Goal: Communication & Community: Answer question/provide support

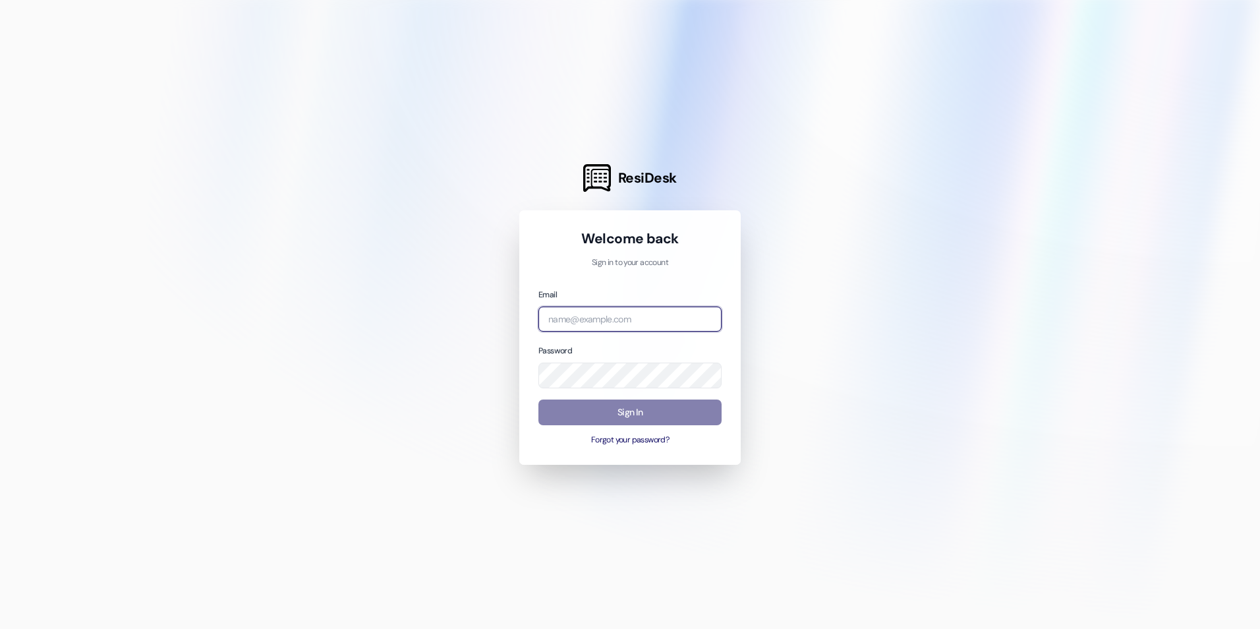
click at [612, 311] on input "email" at bounding box center [629, 319] width 183 height 26
type input "[EMAIL_ADDRESS][DOMAIN_NAME]"
click at [642, 441] on button "Forgot your password?" at bounding box center [629, 440] width 183 height 12
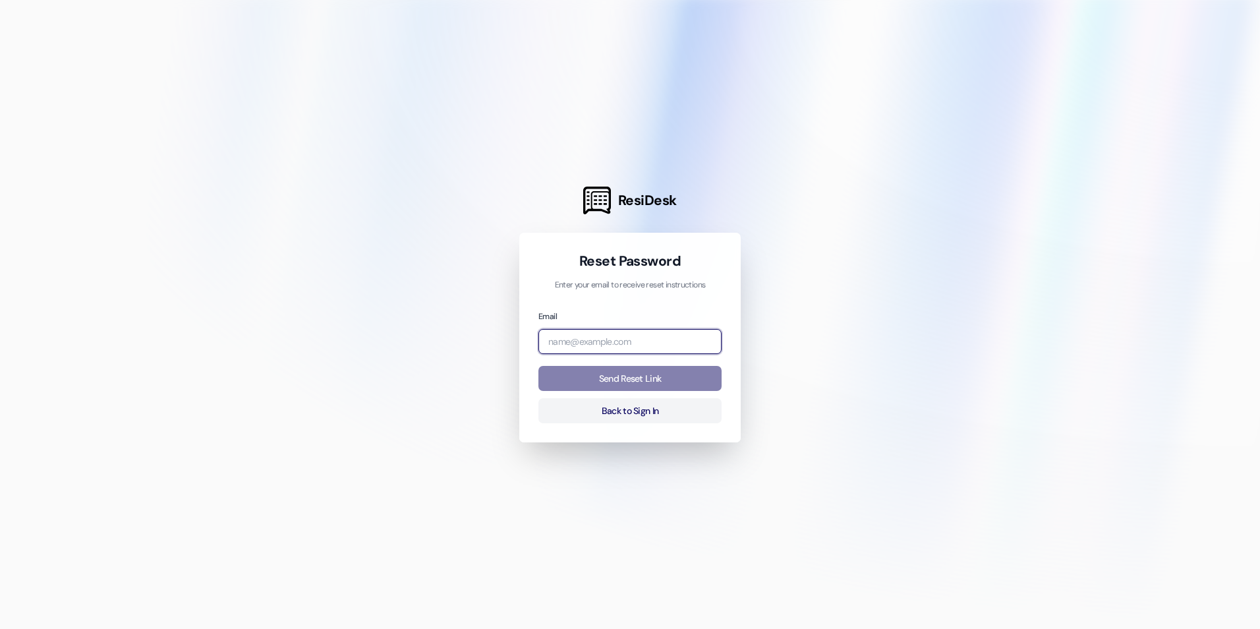
click at [645, 343] on input "email" at bounding box center [629, 342] width 183 height 26
type input "[EMAIL_ADDRESS][DOMAIN_NAME]"
click at [663, 373] on button "Send Reset Link" at bounding box center [629, 379] width 183 height 26
drag, startPoint x: 1133, startPoint y: 434, endPoint x: 1166, endPoint y: 424, distance: 35.0
click at [1133, 434] on div at bounding box center [630, 314] width 1260 height 629
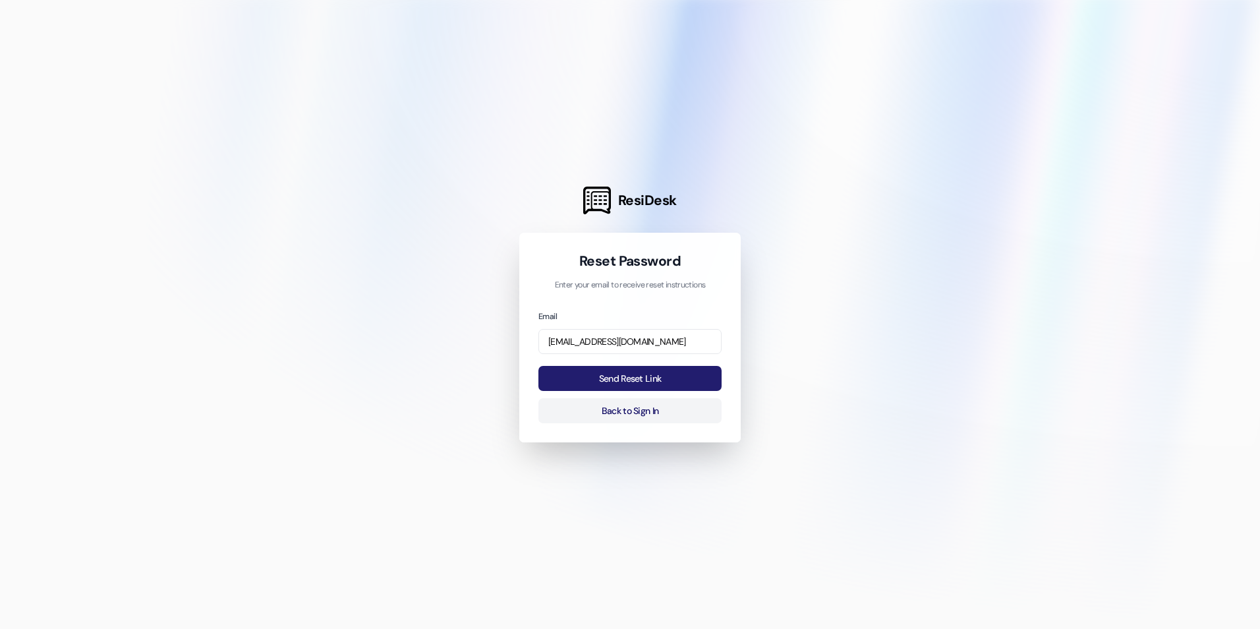
click at [642, 380] on button "Send Reset Link" at bounding box center [629, 379] width 183 height 26
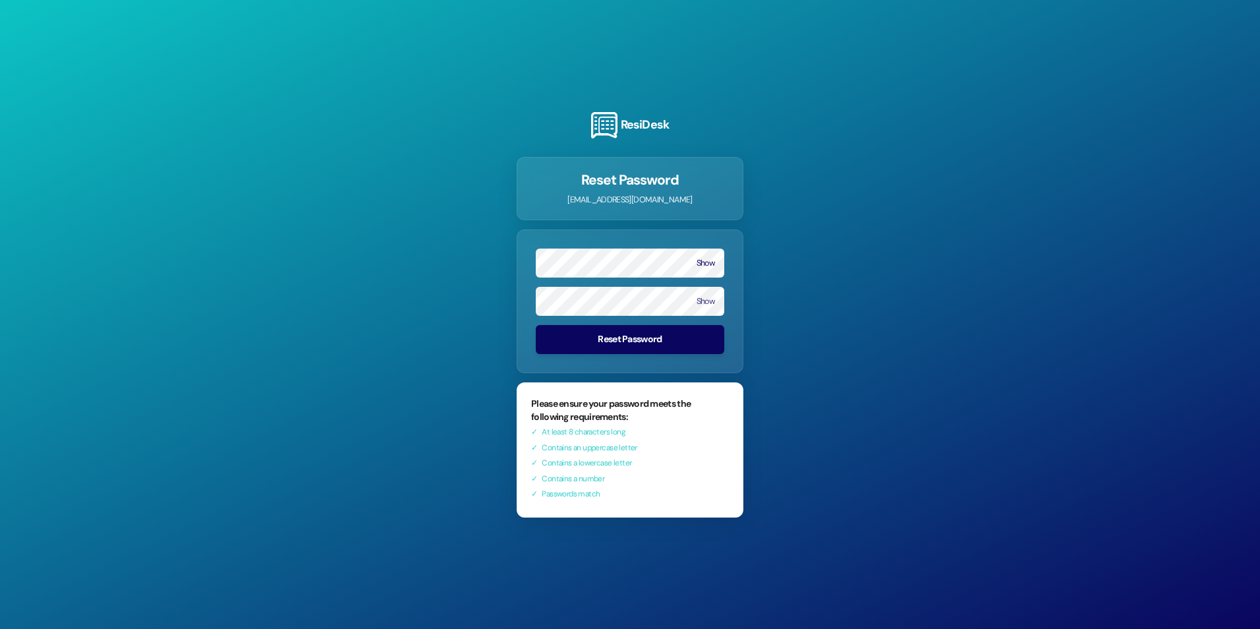
click at [706, 259] on button "Show" at bounding box center [705, 262] width 18 height 9
click at [706, 297] on button "Show" at bounding box center [705, 300] width 18 height 9
click at [638, 337] on button "Reset Password" at bounding box center [630, 338] width 188 height 29
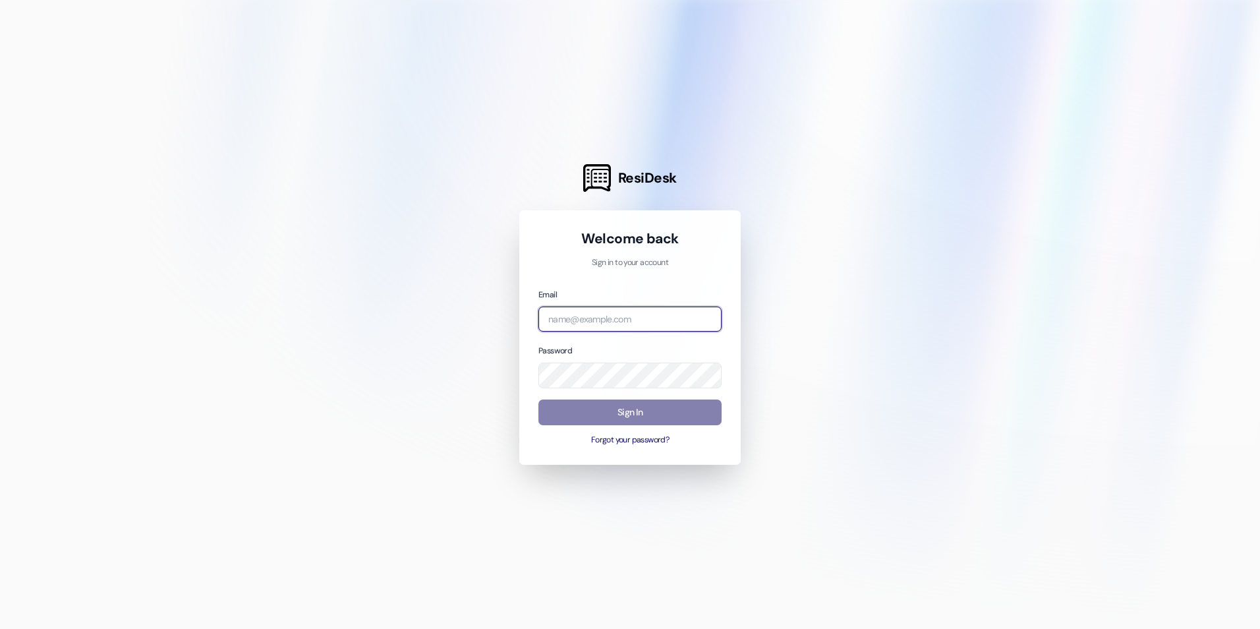
type input "[EMAIL_ADDRESS][DOMAIN_NAME]"
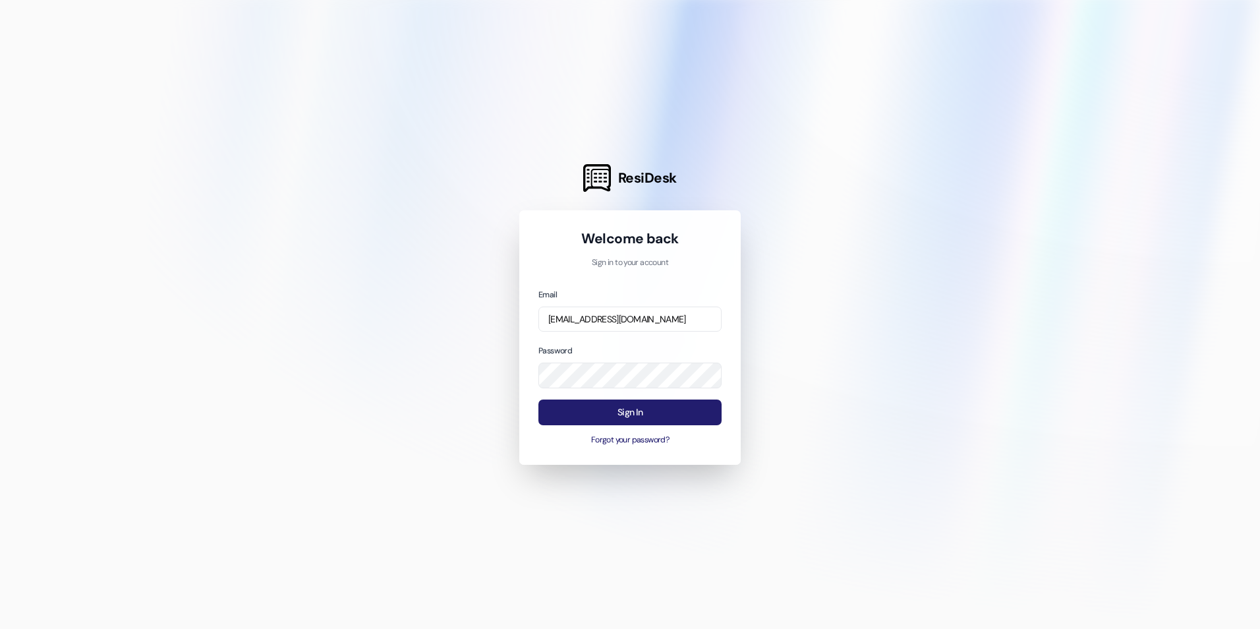
click at [648, 414] on button "Sign In" at bounding box center [629, 412] width 183 height 26
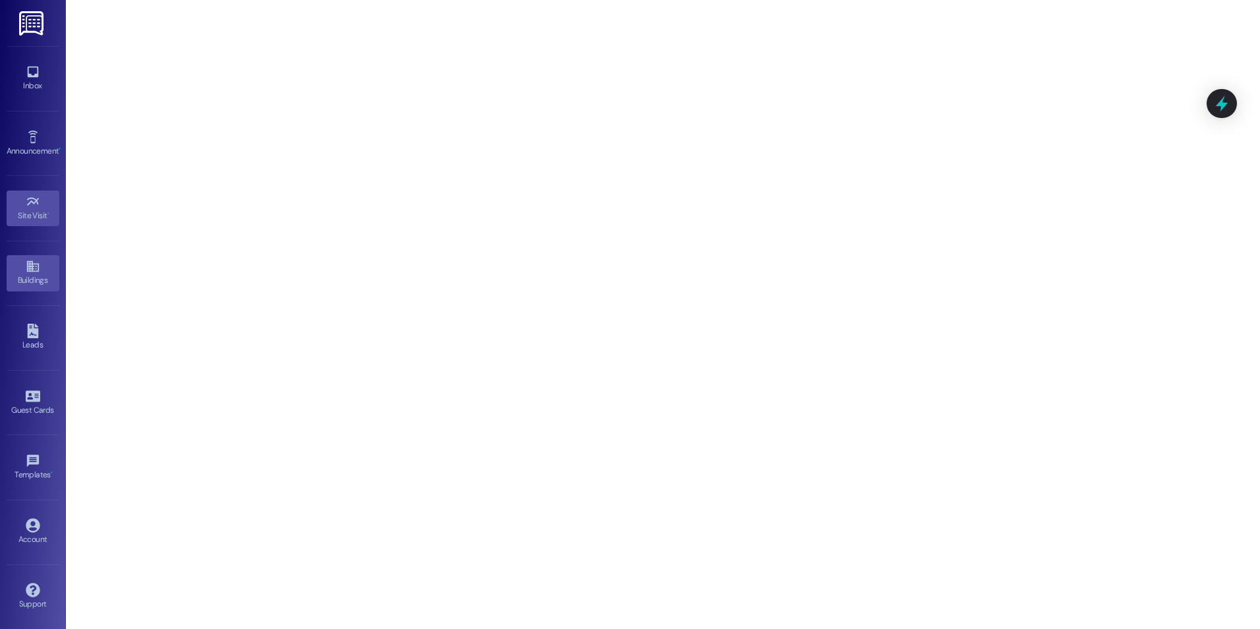
click at [38, 271] on icon at bounding box center [32, 266] width 12 height 11
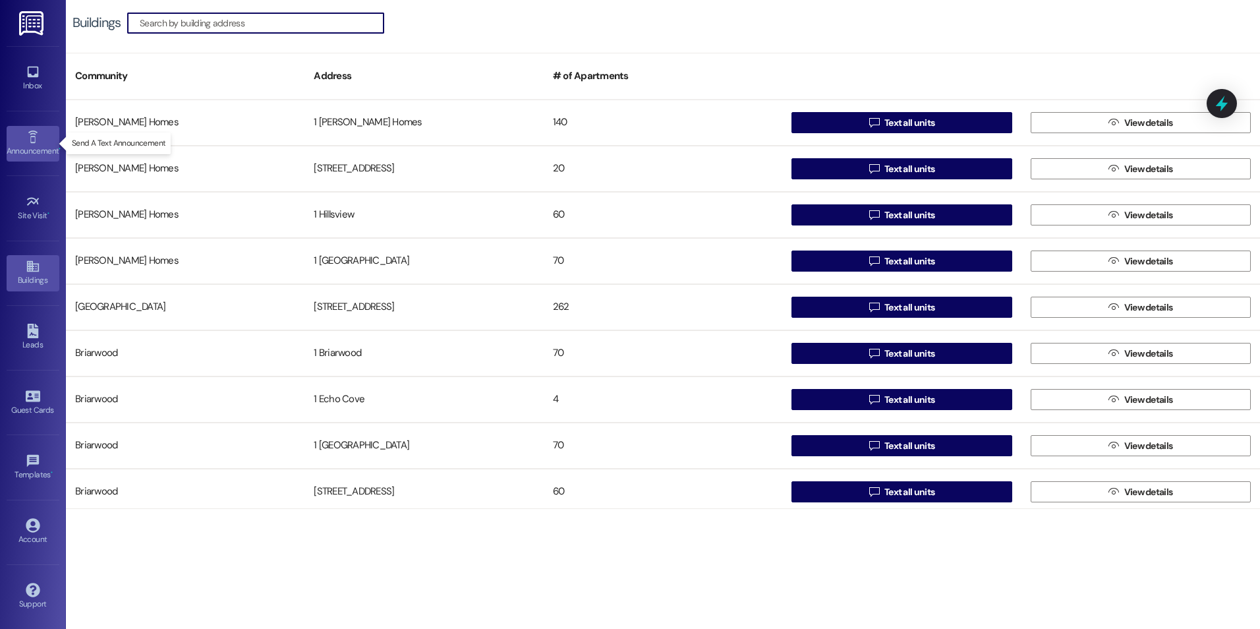
click at [34, 137] on icon at bounding box center [33, 137] width 14 height 14
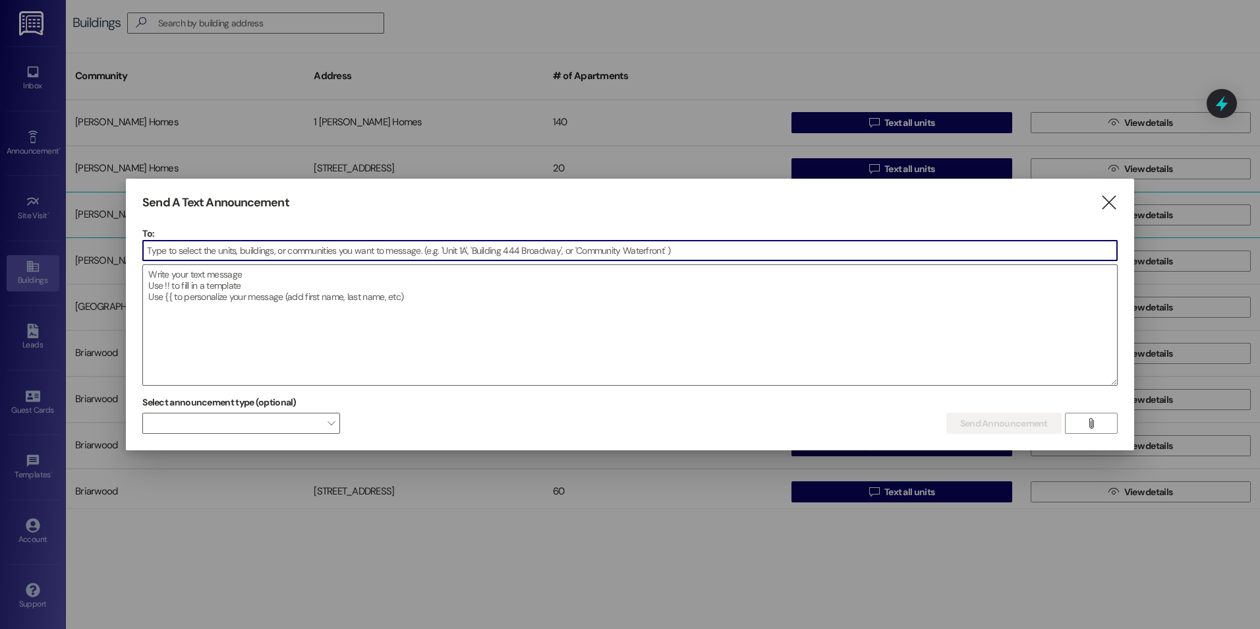
click at [1108, 200] on icon "" at bounding box center [1109, 203] width 18 height 14
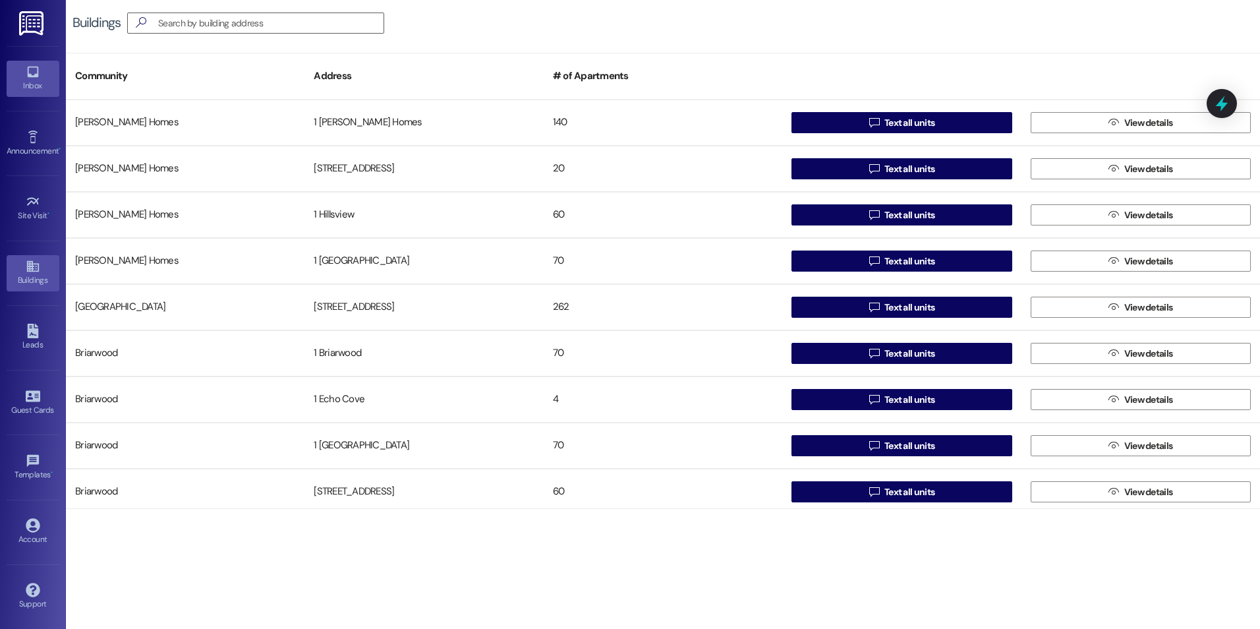
click at [42, 75] on link "Inbox" at bounding box center [33, 79] width 53 height 36
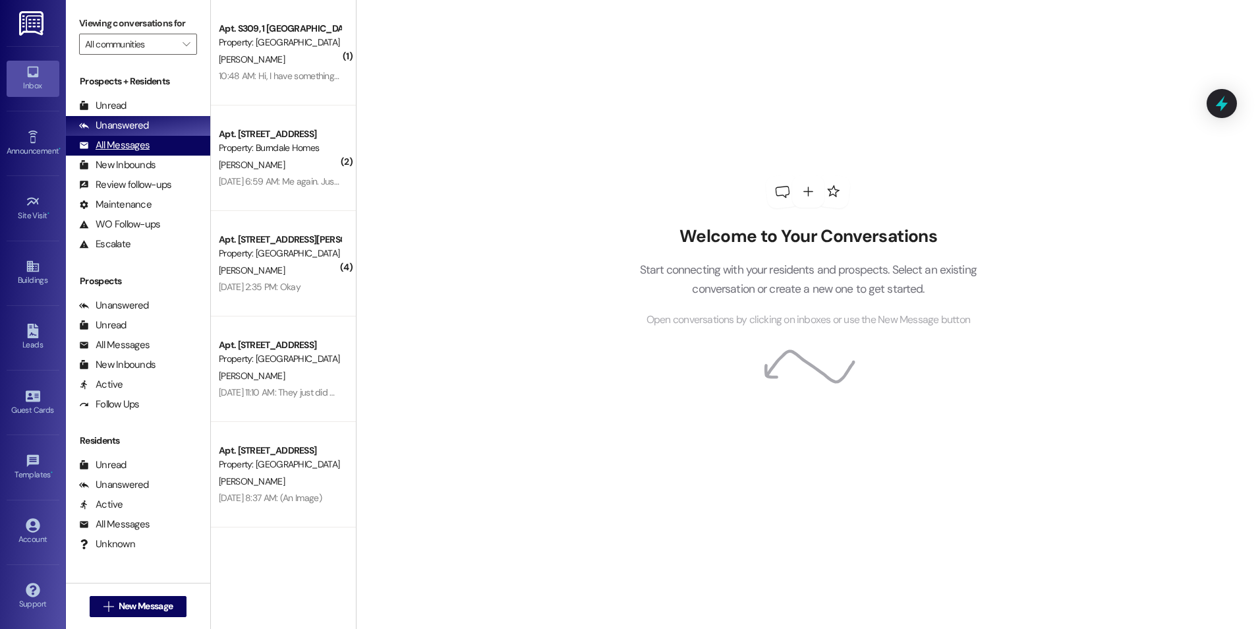
click at [108, 144] on div "All Messages" at bounding box center [114, 145] width 70 height 14
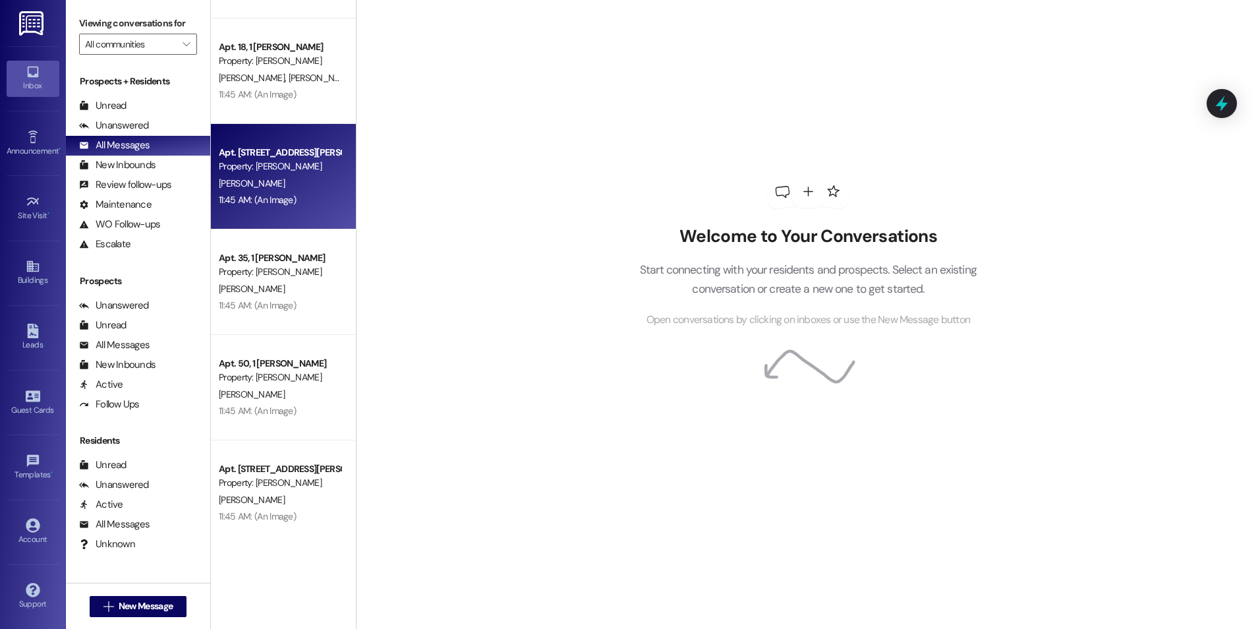
scroll to position [132, 0]
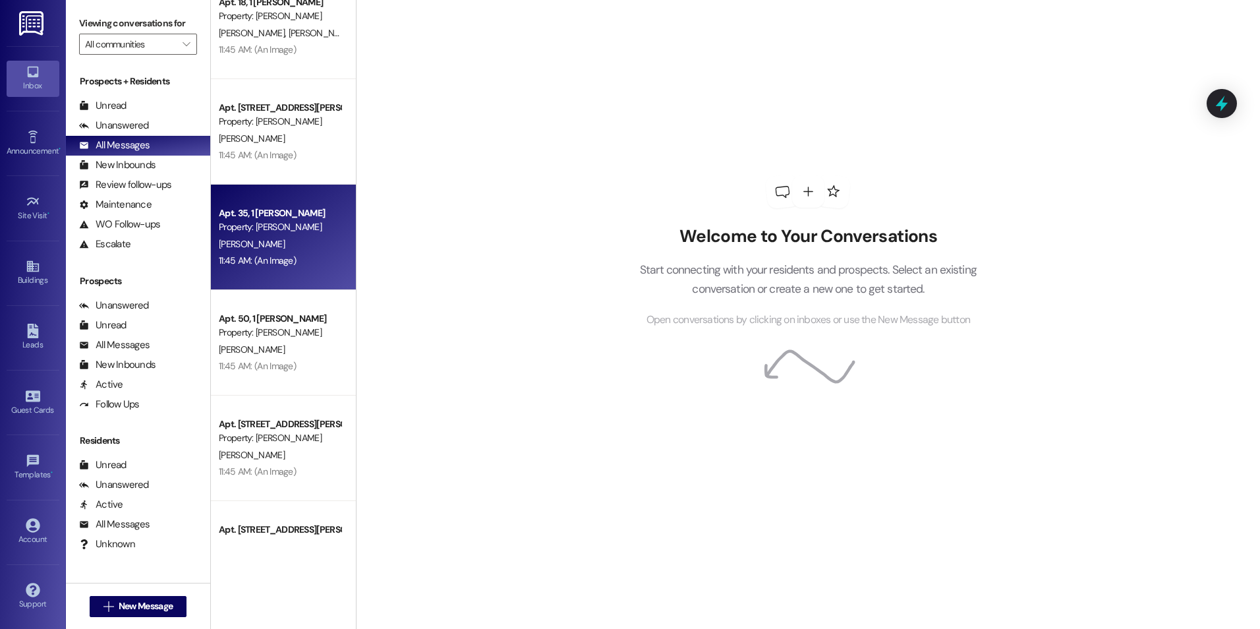
click at [280, 244] on div "J. Naseri" at bounding box center [279, 244] width 125 height 16
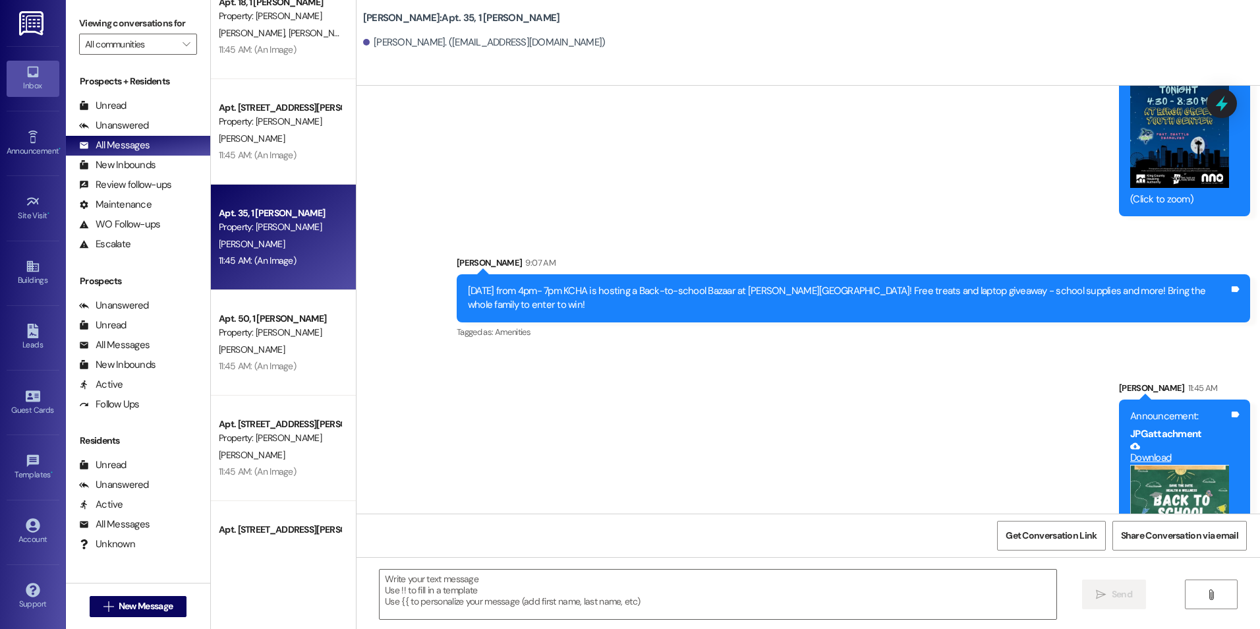
scroll to position [8559, 0]
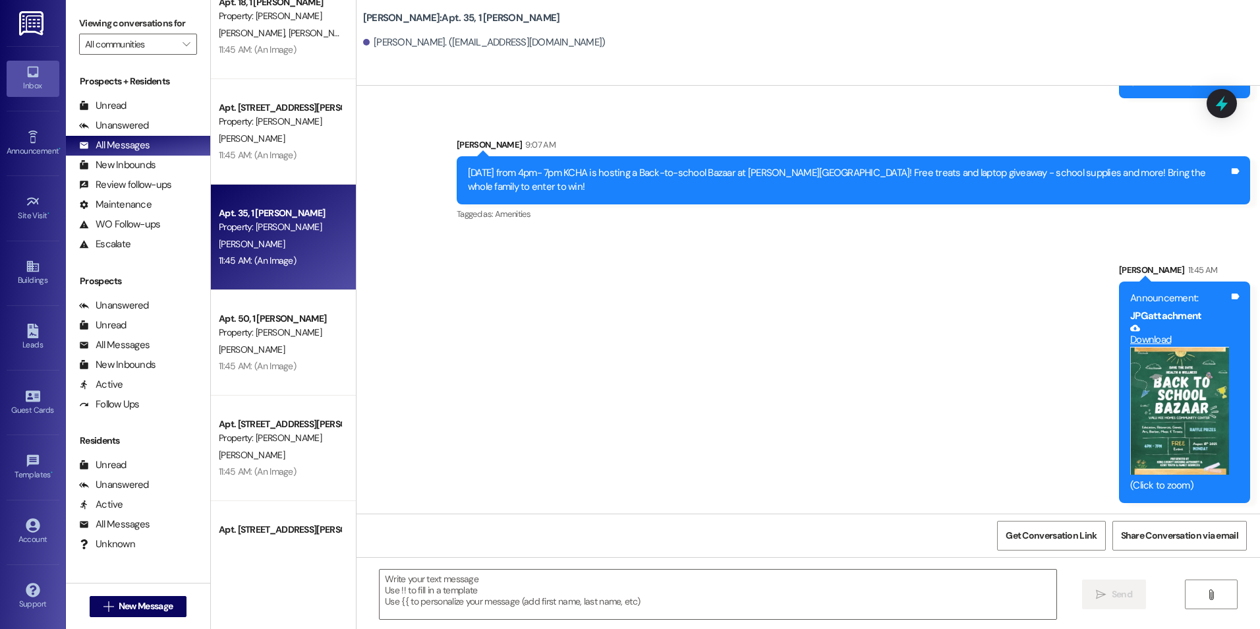
click at [1172, 416] on button "Zoom image" at bounding box center [1179, 411] width 99 height 128
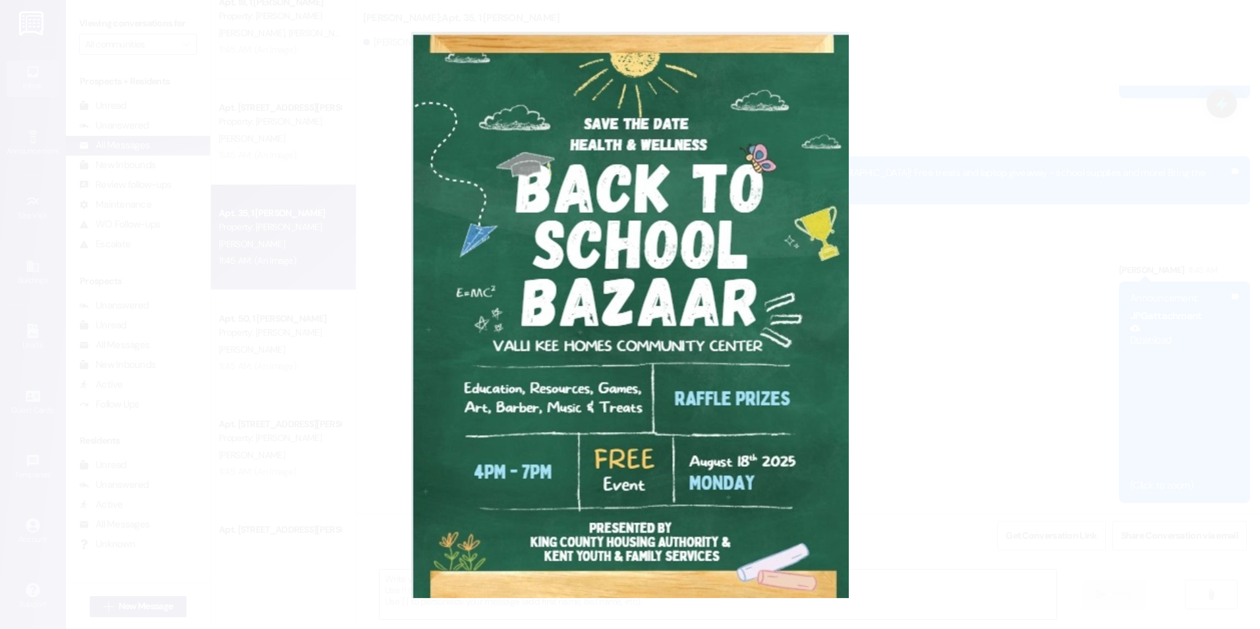
click at [1007, 231] on button "Unzoom image" at bounding box center [630, 314] width 1260 height 629
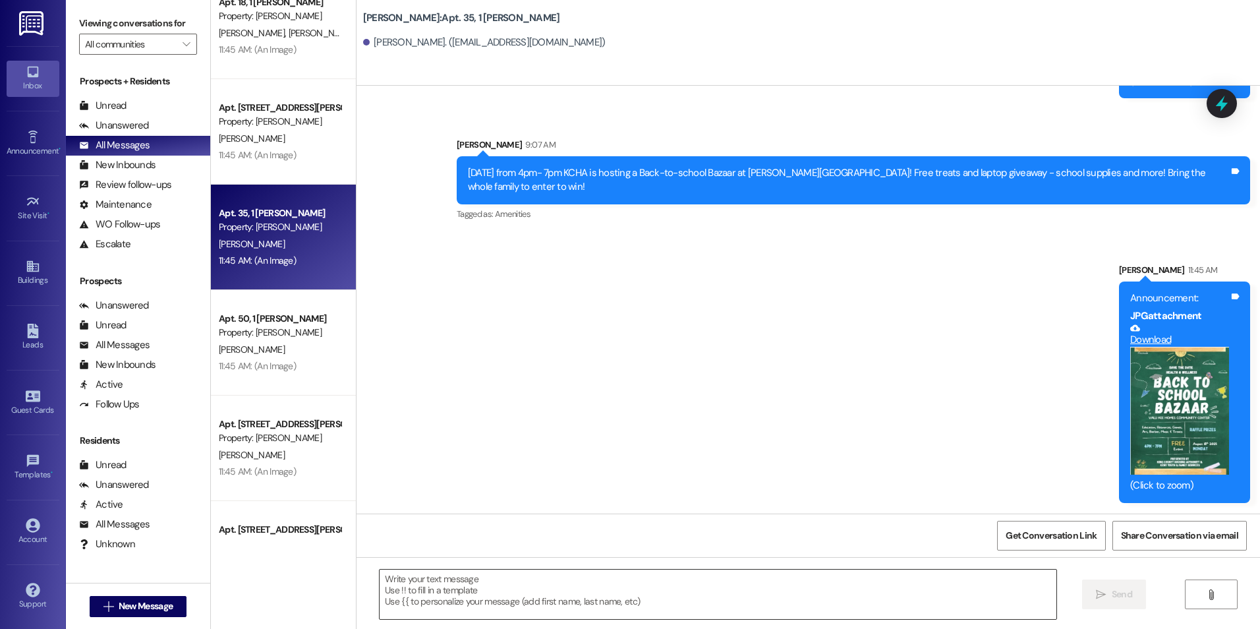
click at [643, 580] on textarea at bounding box center [718, 593] width 676 height 49
click at [1221, 601] on button "" at bounding box center [1211, 594] width 53 height 30
click at [1206, 593] on icon "" at bounding box center [1211, 594] width 10 height 11
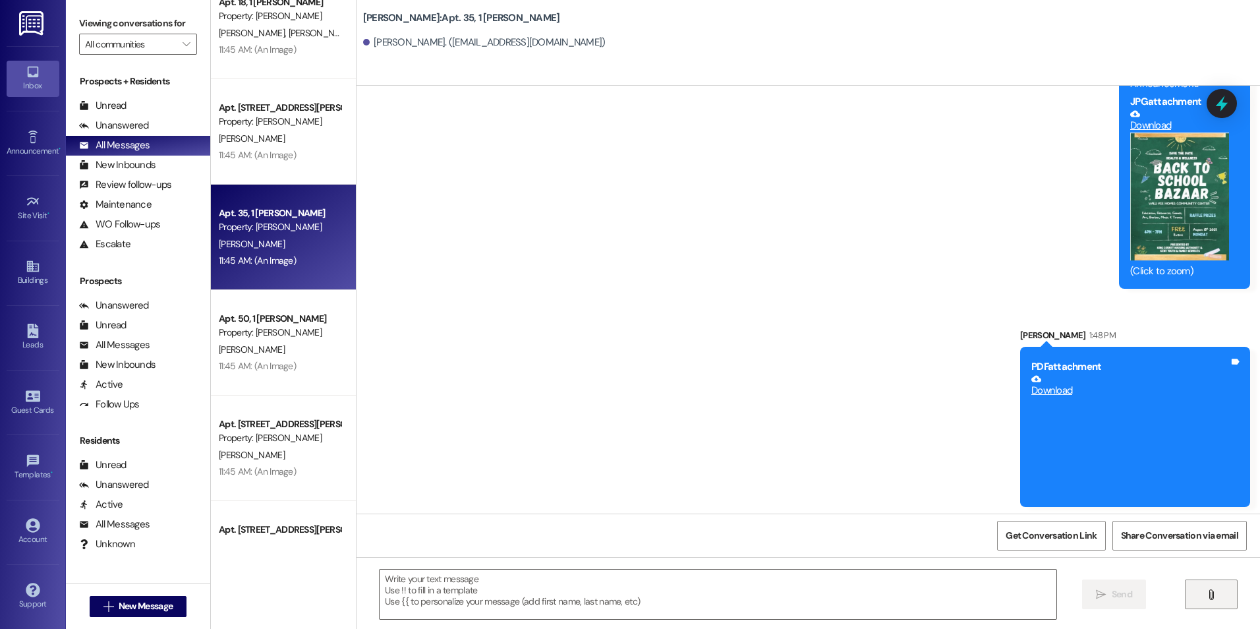
scroll to position [8777, 0]
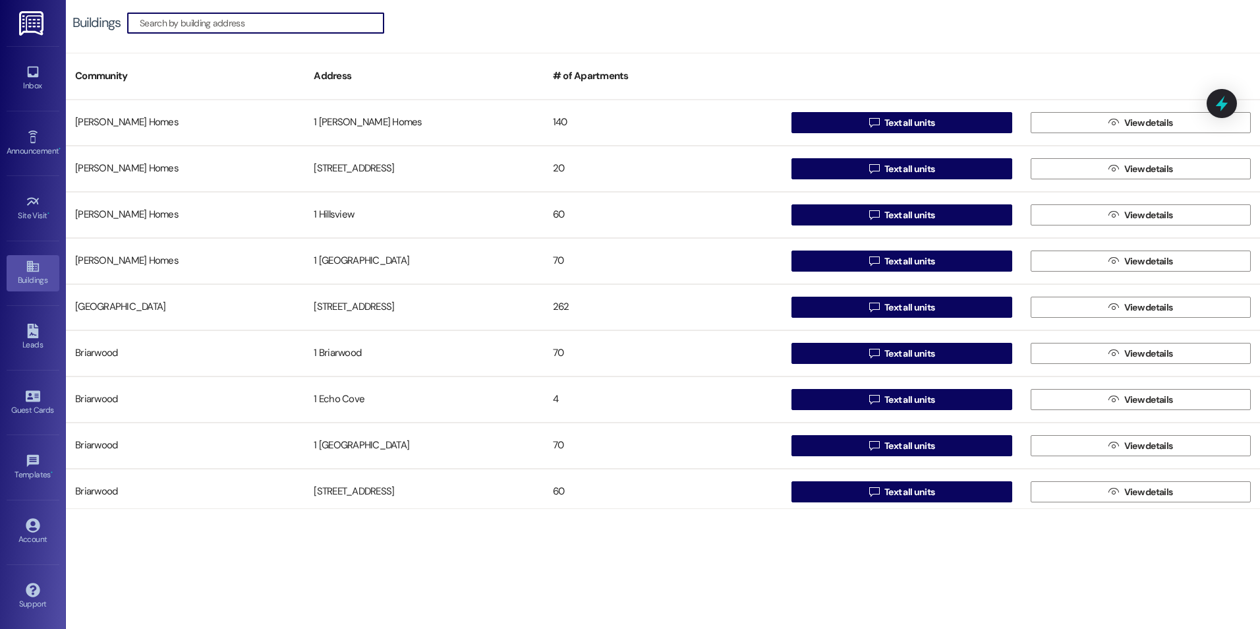
click at [27, 289] on link "Buildings" at bounding box center [33, 273] width 53 height 36
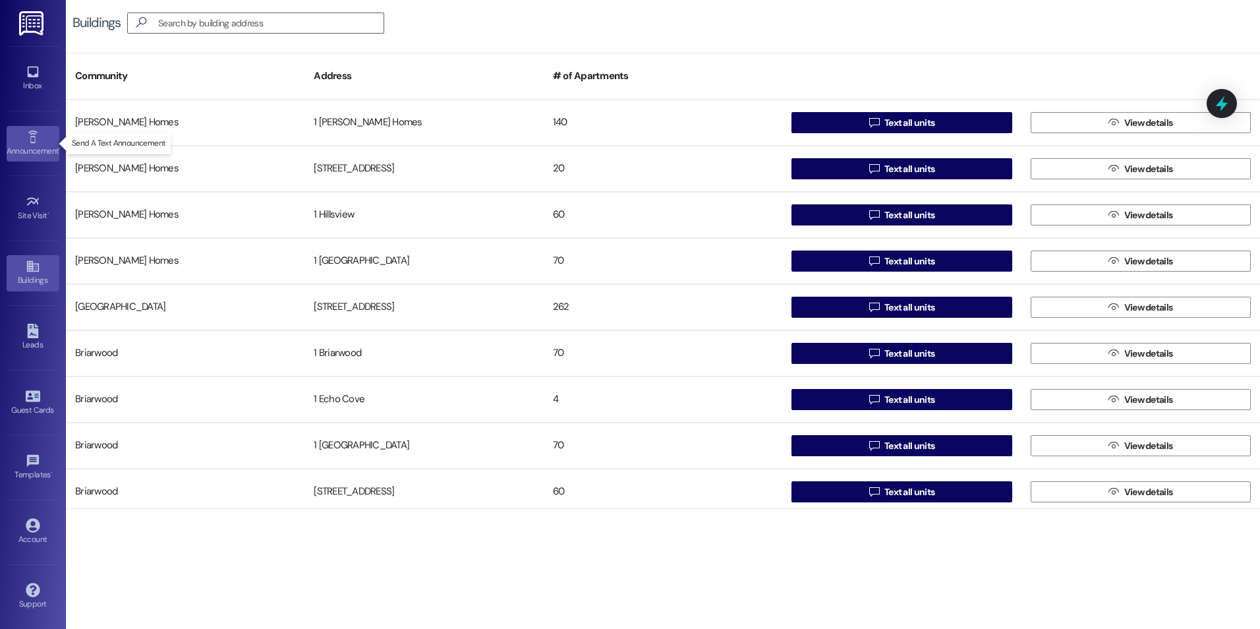
click at [37, 134] on icon at bounding box center [33, 137] width 14 height 14
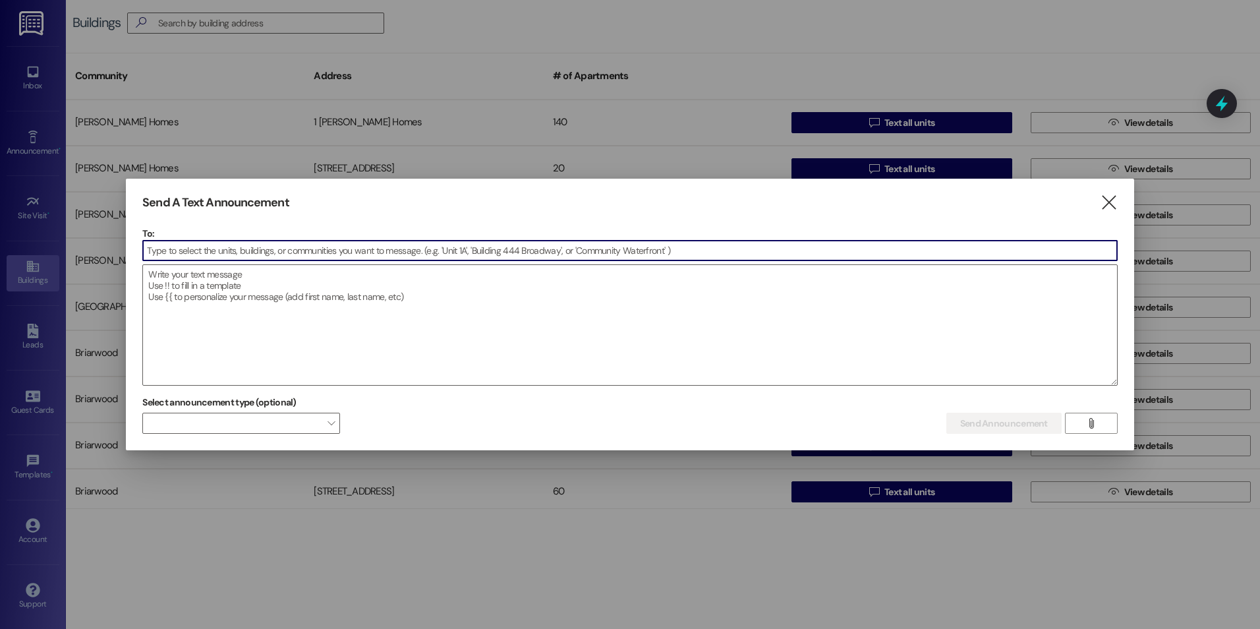
click at [35, 71] on div at bounding box center [630, 314] width 1260 height 629
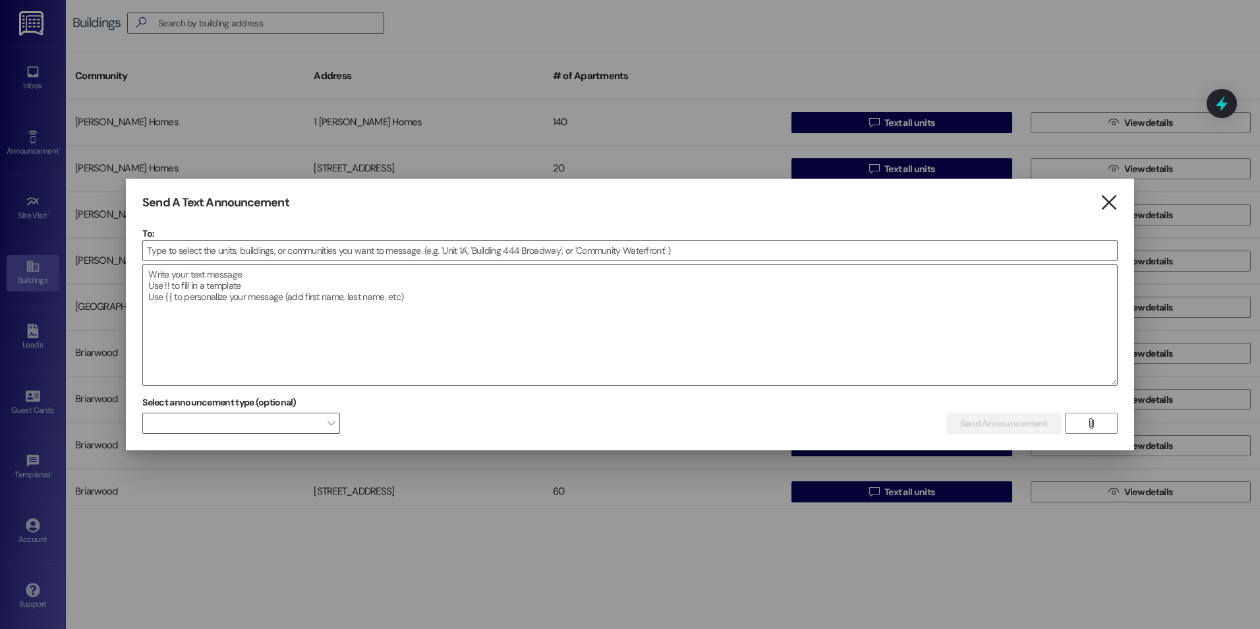
click at [1111, 198] on icon "" at bounding box center [1109, 203] width 18 height 14
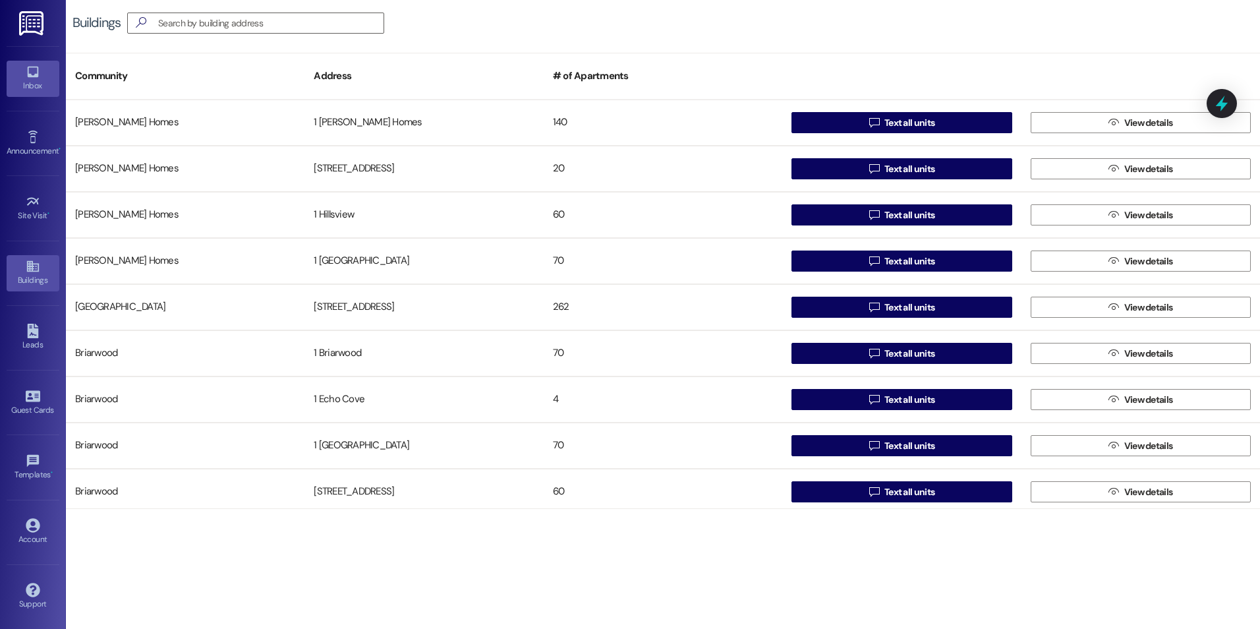
click at [22, 88] on div "Inbox" at bounding box center [33, 85] width 66 height 13
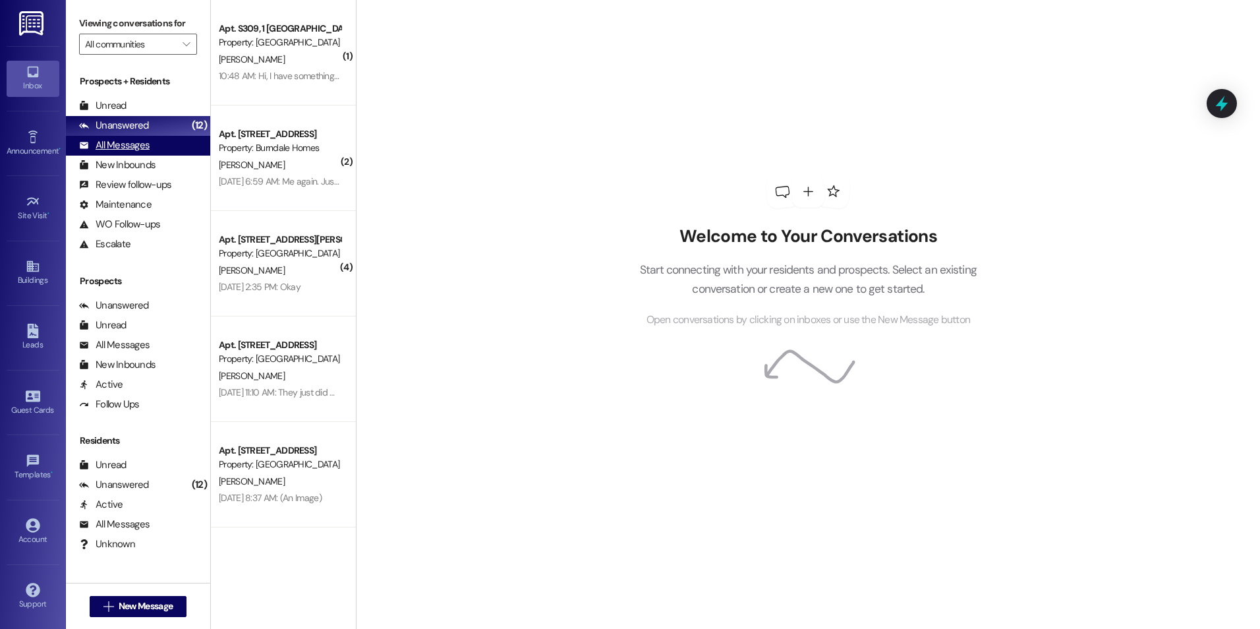
click at [122, 152] on div "All Messages" at bounding box center [114, 145] width 70 height 14
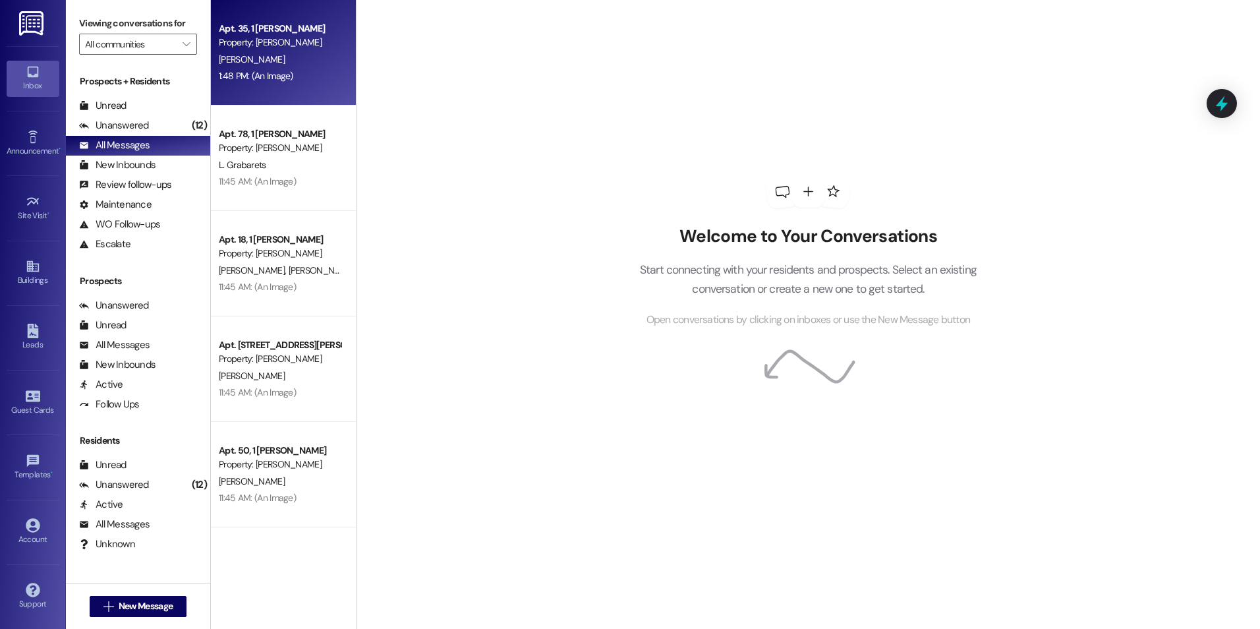
click at [298, 79] on div "1:48 PM: (An Image) 1:48 PM: (An Image)" at bounding box center [279, 76] width 125 height 16
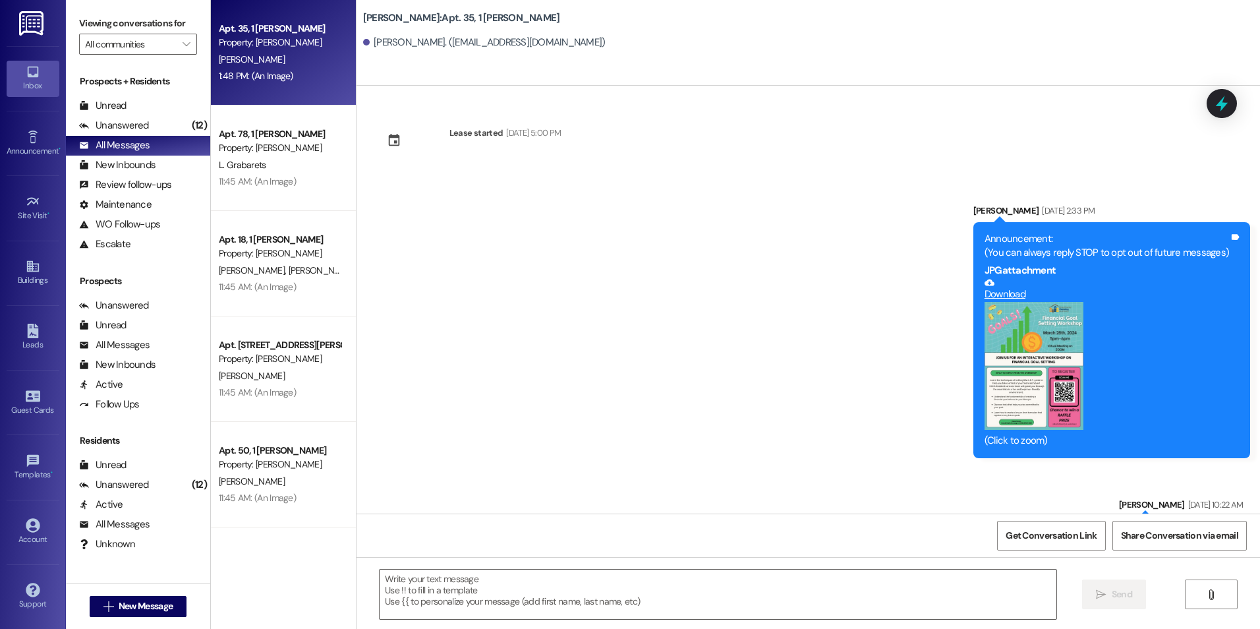
scroll to position [8777, 0]
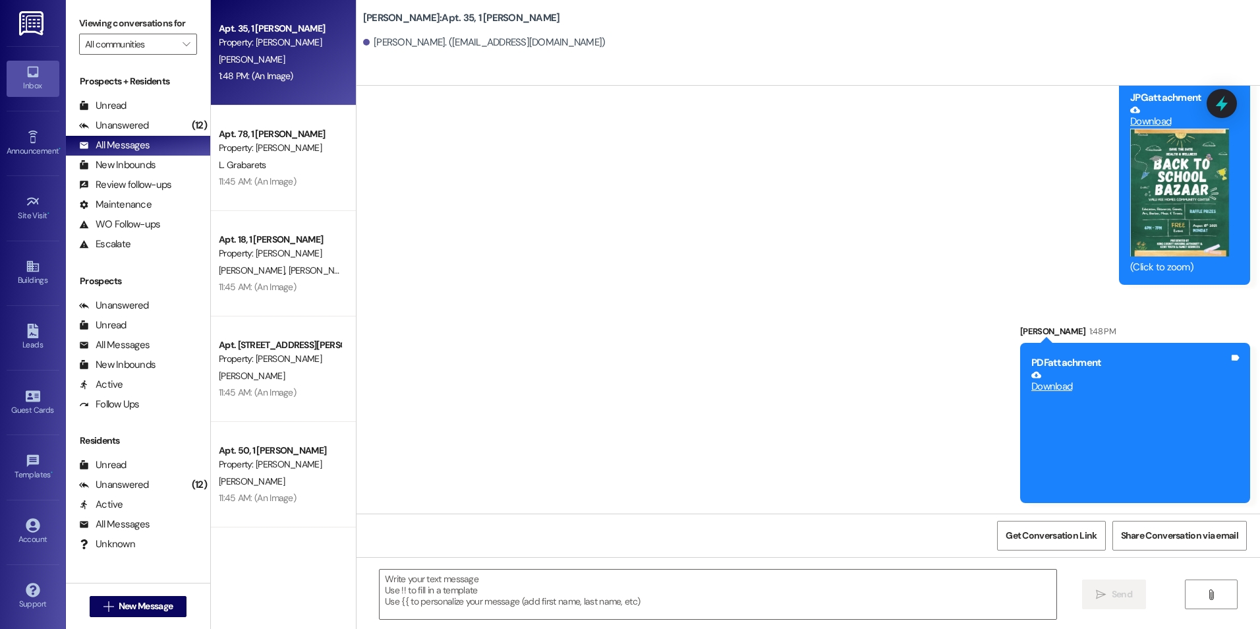
drag, startPoint x: 1202, startPoint y: 358, endPoint x: 851, endPoint y: 380, distance: 351.9
drag, startPoint x: 1046, startPoint y: 352, endPoint x: 843, endPoint y: 445, distance: 222.6
drag, startPoint x: 1052, startPoint y: 382, endPoint x: 866, endPoint y: 325, distance: 195.1
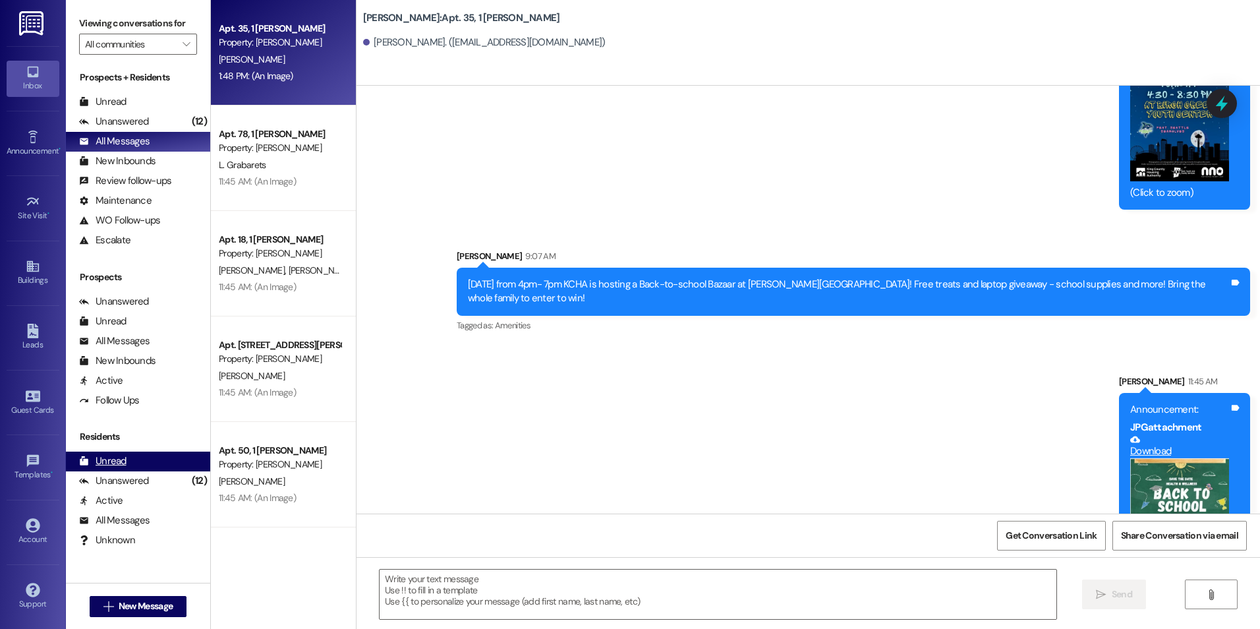
scroll to position [0, 0]
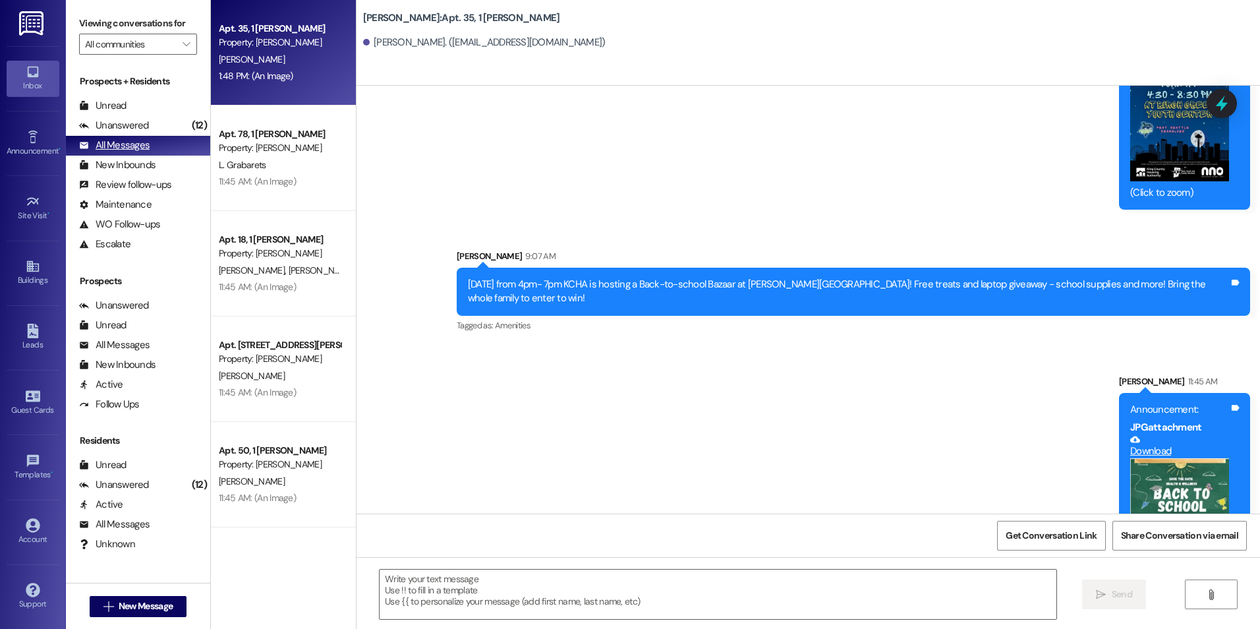
click at [116, 151] on div "All Messages" at bounding box center [114, 145] width 70 height 14
click at [119, 308] on div "Unanswered" at bounding box center [114, 305] width 70 height 14
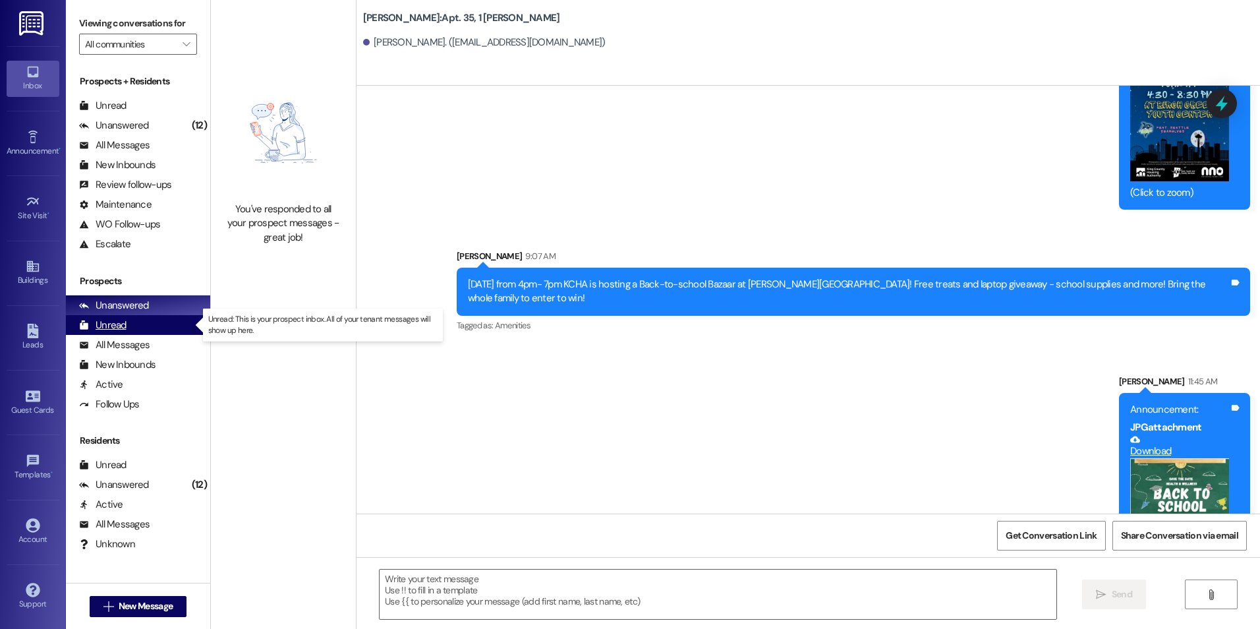
click at [118, 326] on div "Unread" at bounding box center [102, 325] width 47 height 14
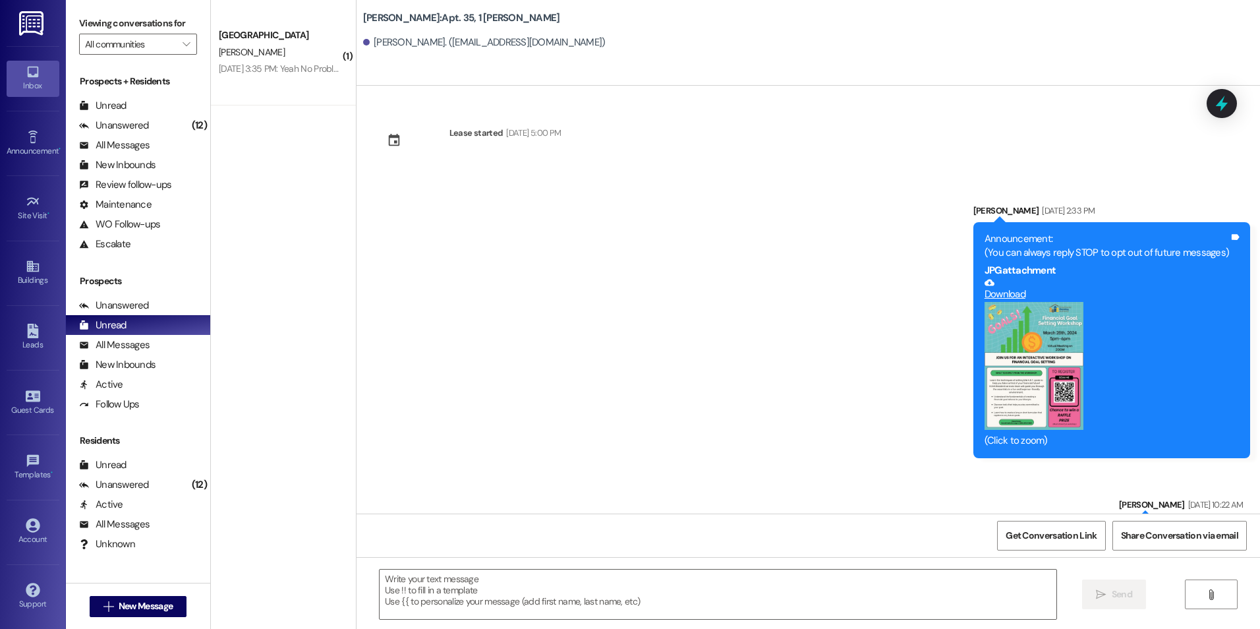
scroll to position [8777, 0]
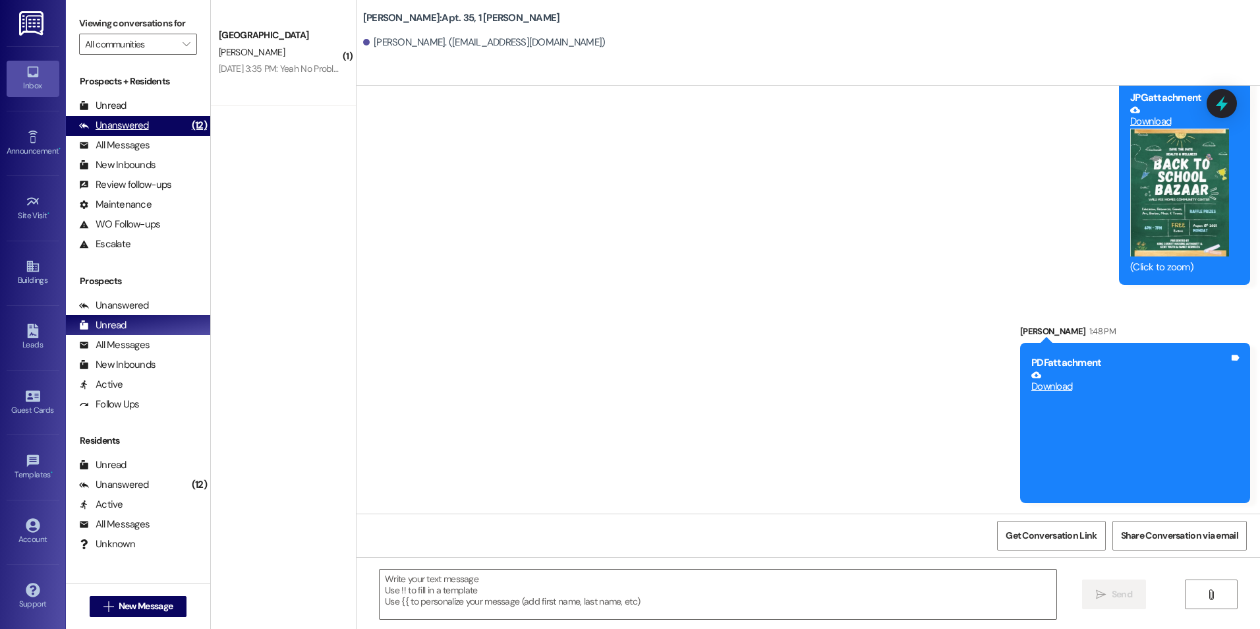
click at [119, 127] on div "Unanswered" at bounding box center [114, 126] width 70 height 14
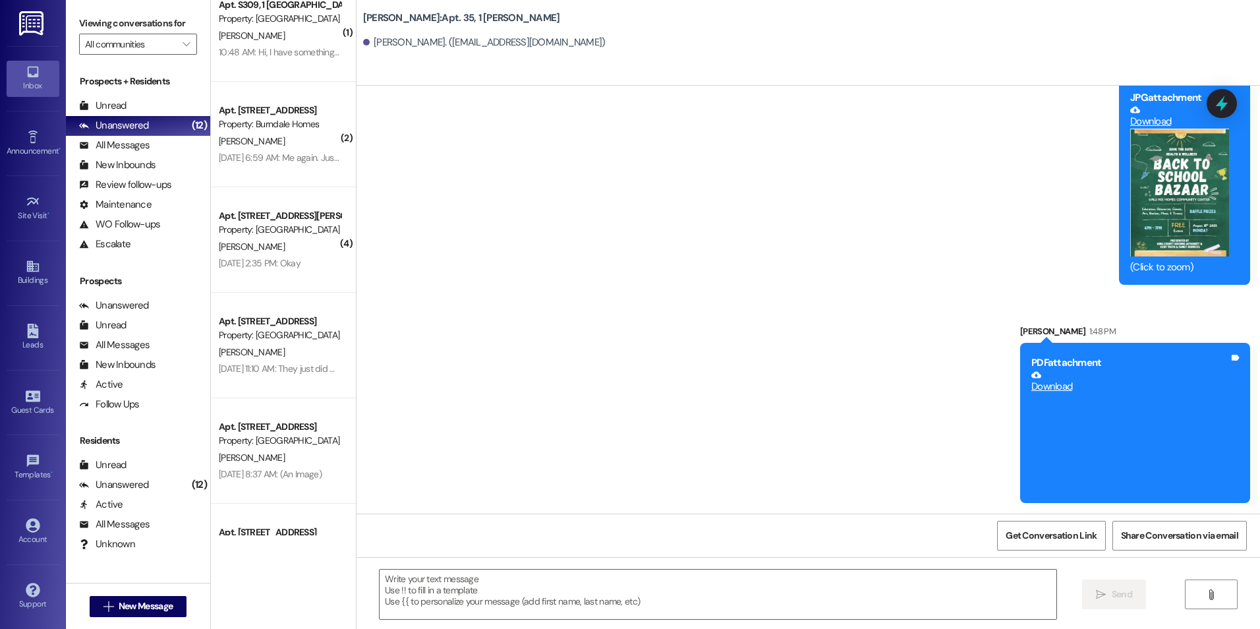
scroll to position [0, 0]
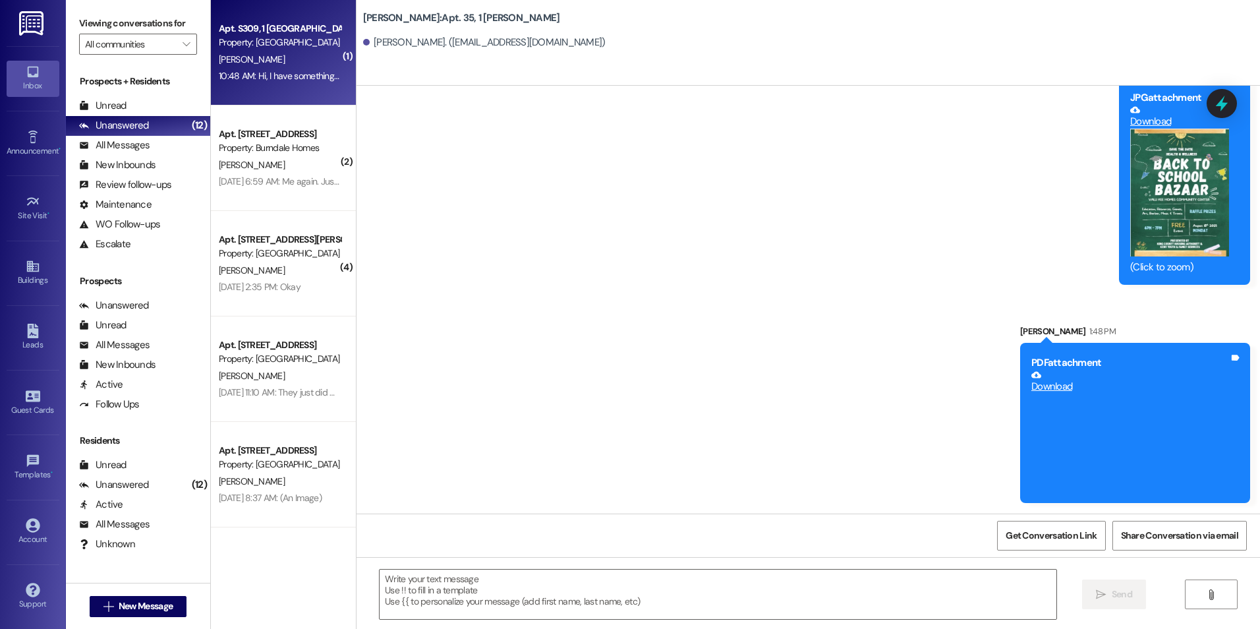
click at [264, 81] on div "10:48 AM: Hi, I have something different for spasms, if you want to come up I c…" at bounding box center [468, 76] width 498 height 12
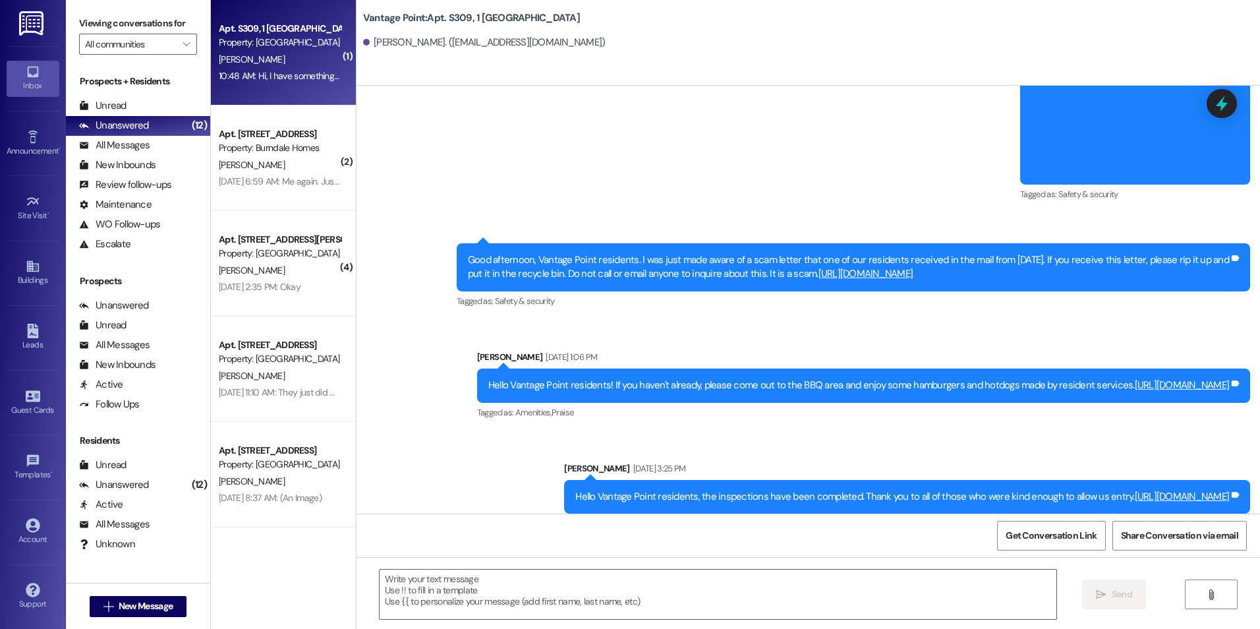
scroll to position [27994, 0]
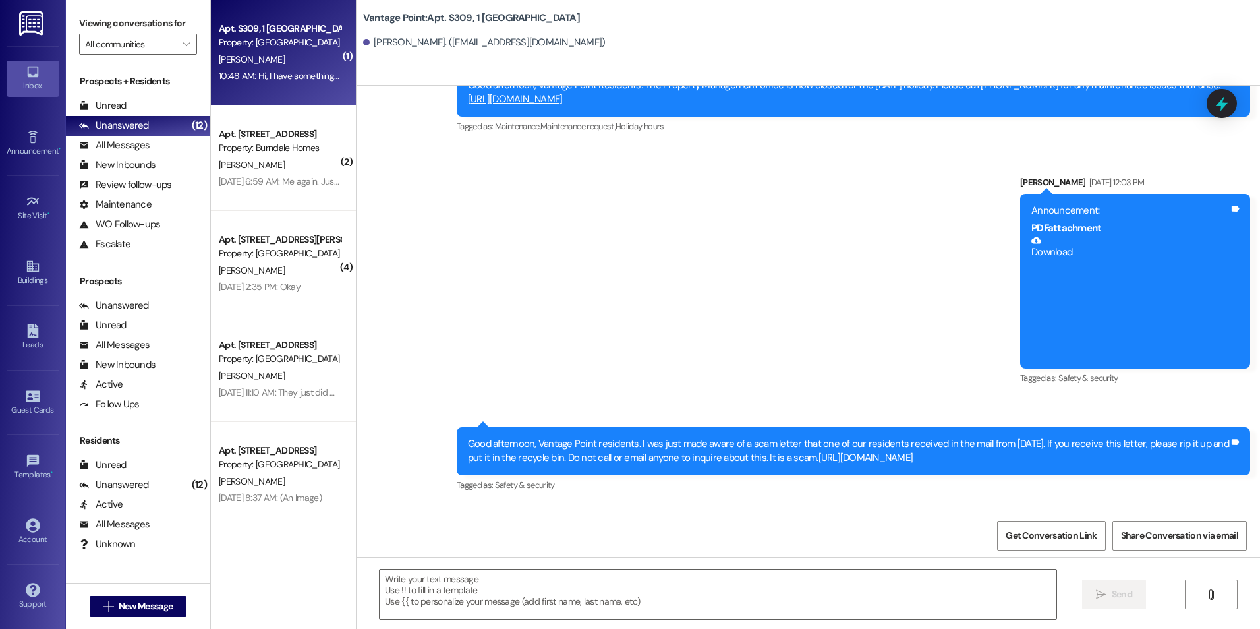
click at [1065, 235] on link "Download" at bounding box center [1130, 246] width 198 height 23
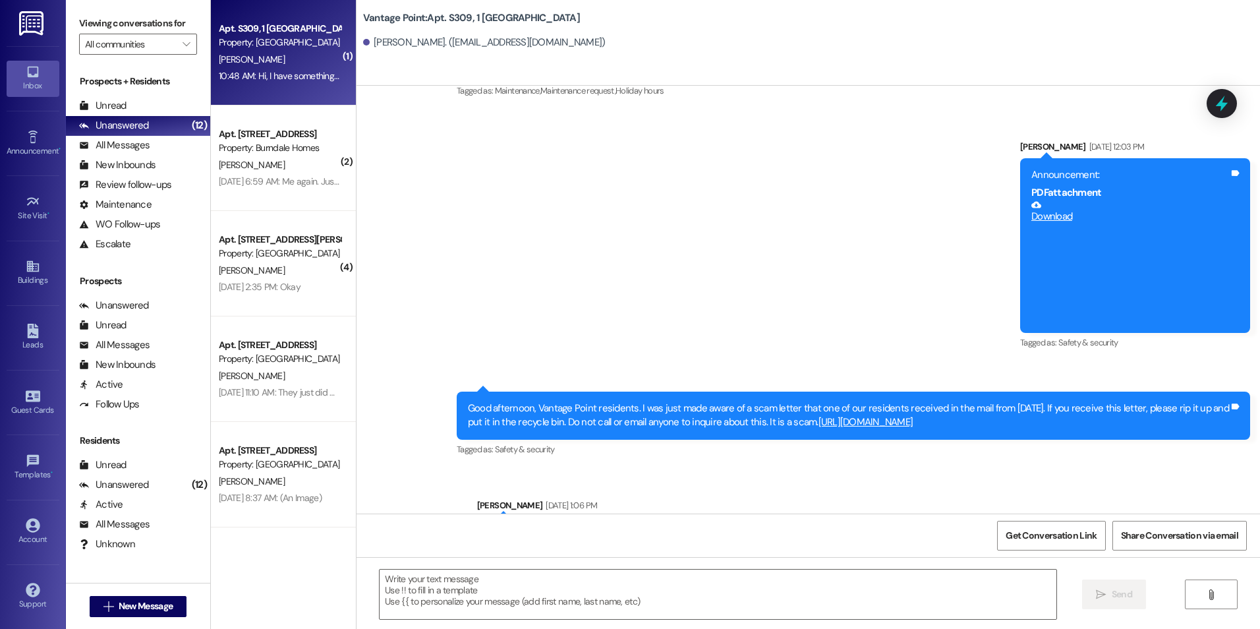
scroll to position [28060, 0]
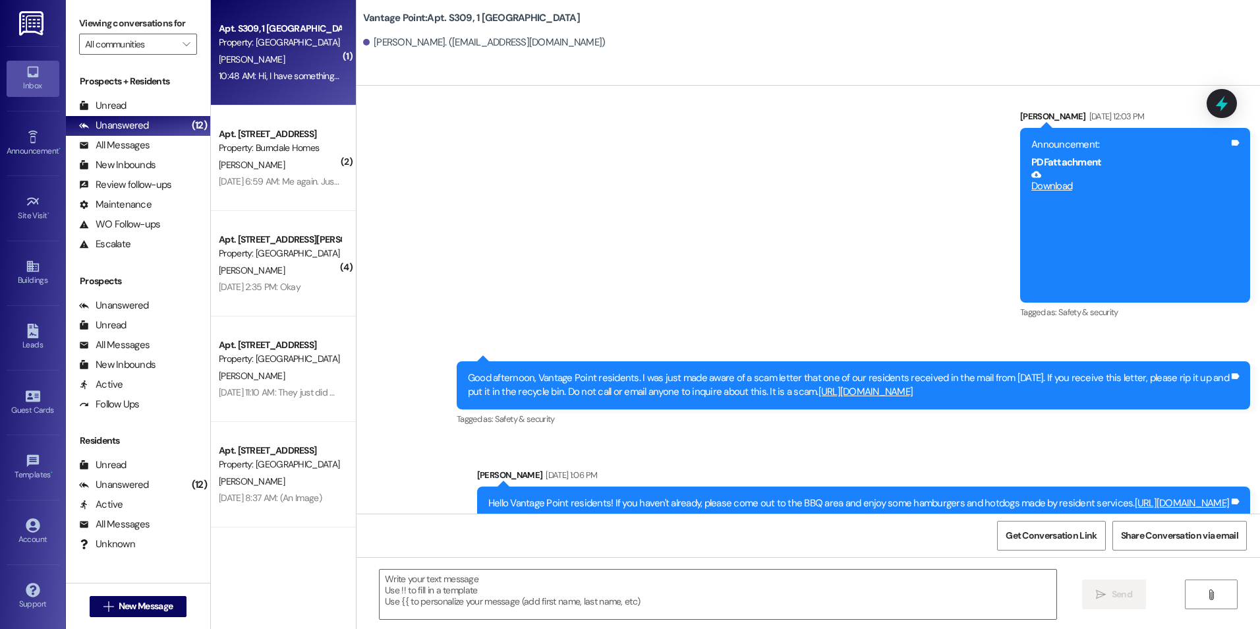
click at [892, 385] on link "https://translate.google.com/" at bounding box center [865, 391] width 95 height 13
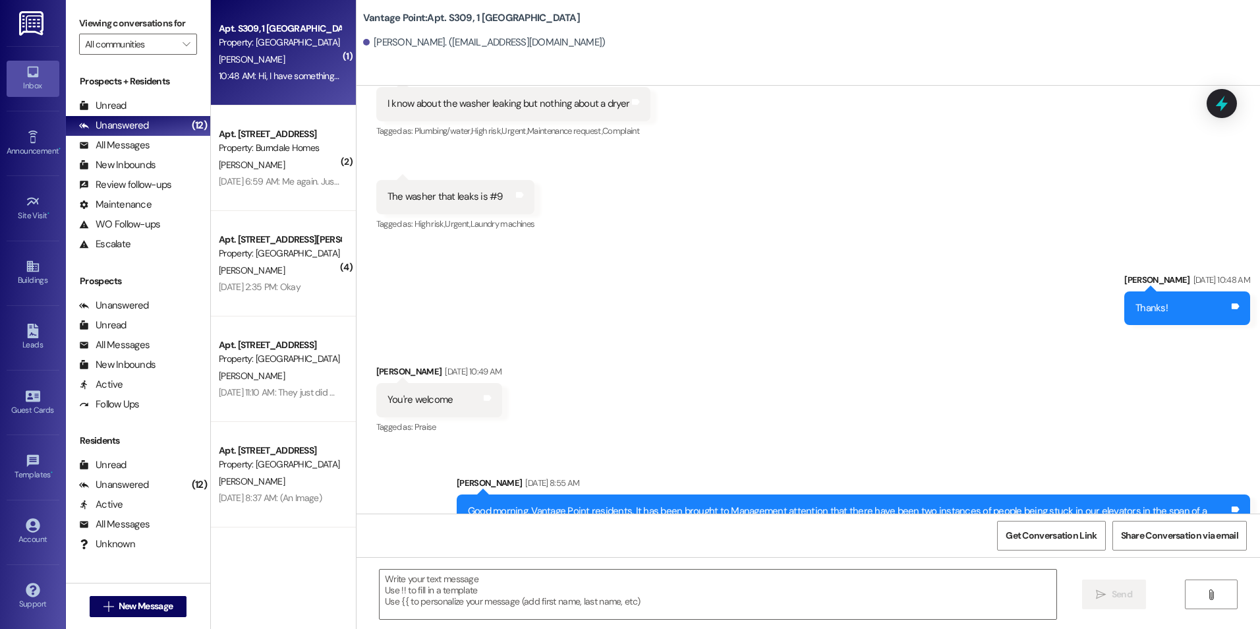
scroll to position [29048, 0]
